Goal: Information Seeking & Learning: Find specific fact

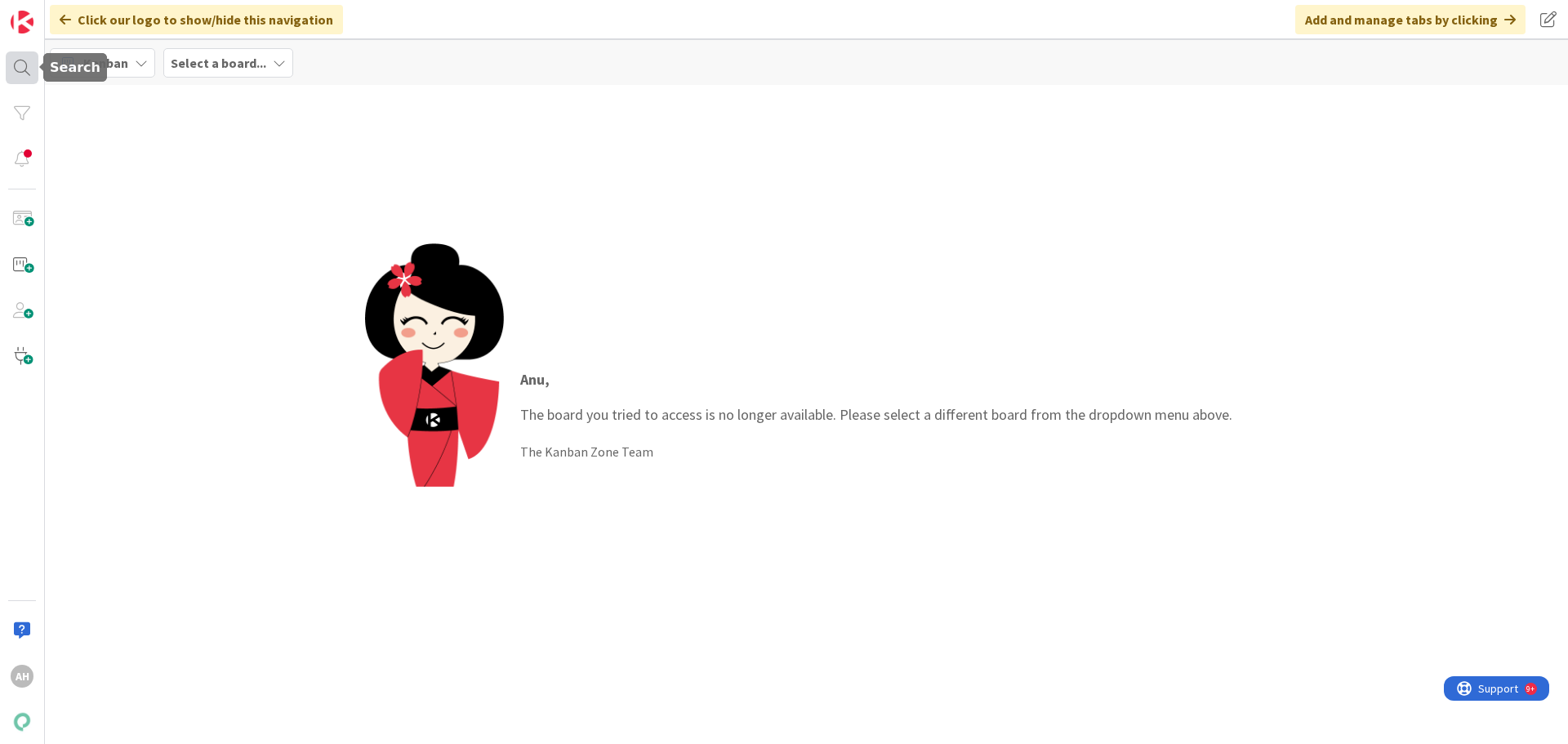
click at [22, 65] on div at bounding box center [22, 67] width 33 height 33
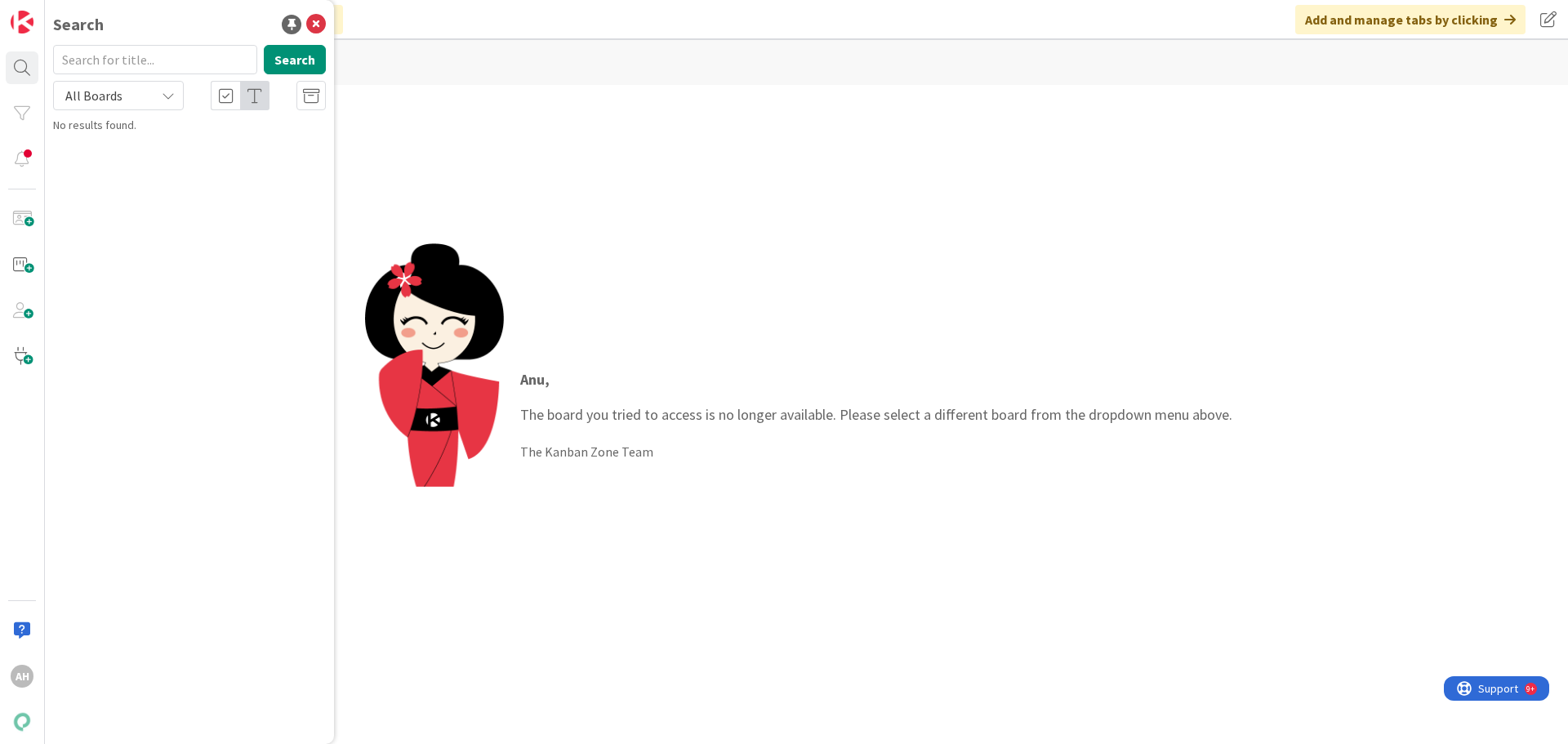
click at [119, 61] on input "text" at bounding box center [155, 59] width 204 height 29
type input "23648"
click at [191, 157] on span "Tarkistuskirje: kahden hinnan salliminen tarkistuskirjeen aikajaksolle" at bounding box center [190, 153] width 229 height 32
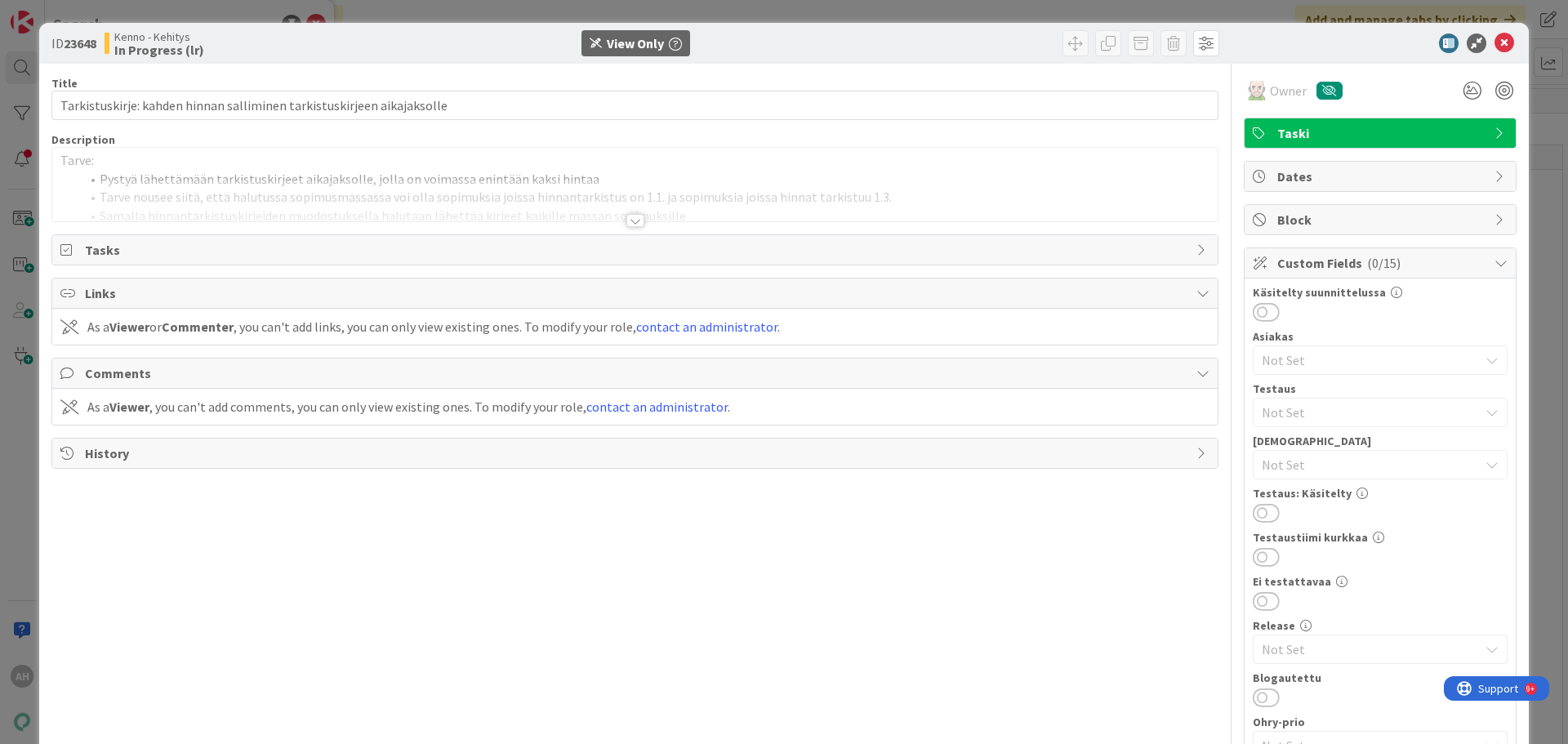
click at [628, 218] on div at bounding box center [634, 221] width 18 height 13
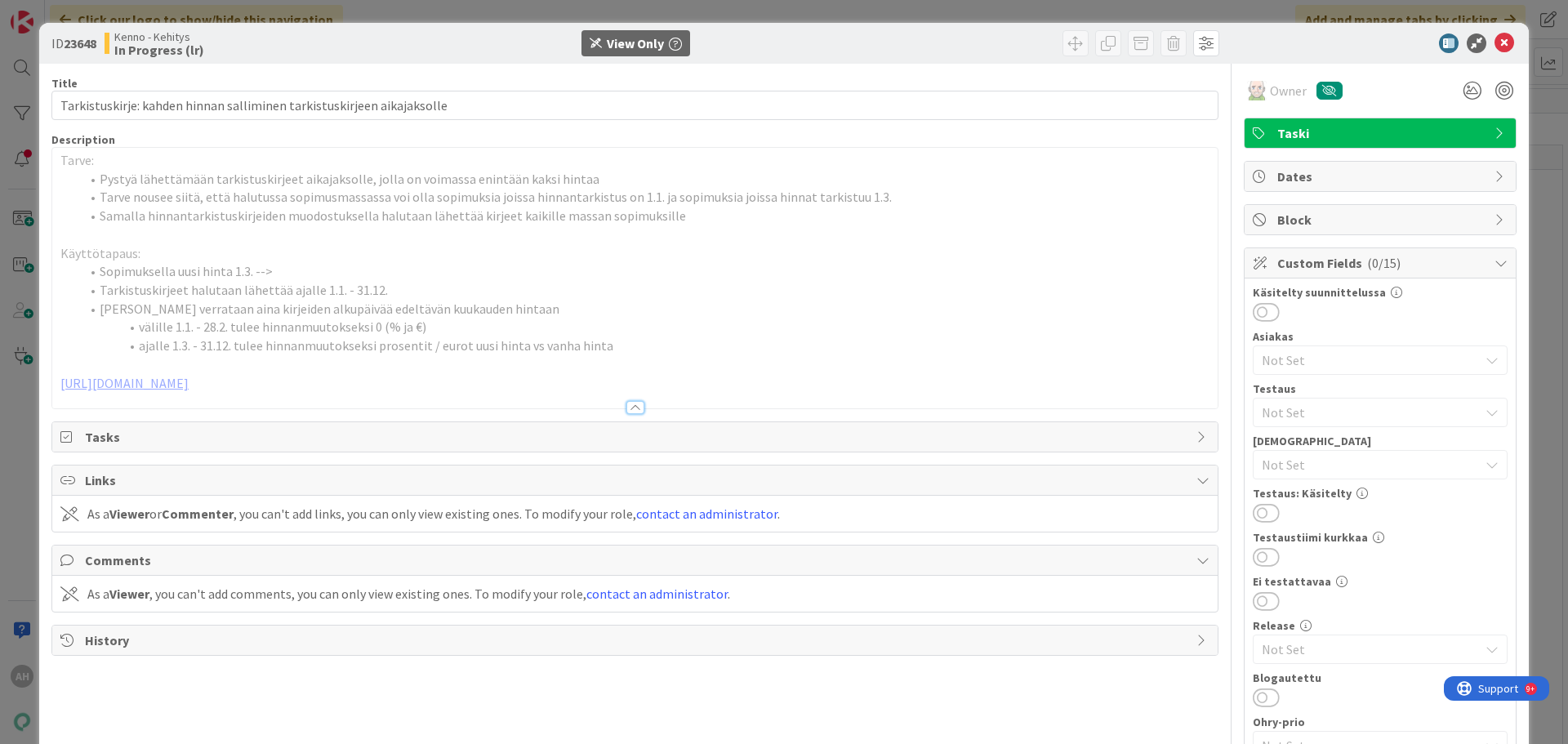
click at [543, 317] on li "Hintoja verrataan aina kirjeiden alkupäivää edeltävän kuukauden hintaan" at bounding box center [645, 309] width 1129 height 19
